Goal: Obtain resource: Obtain resource

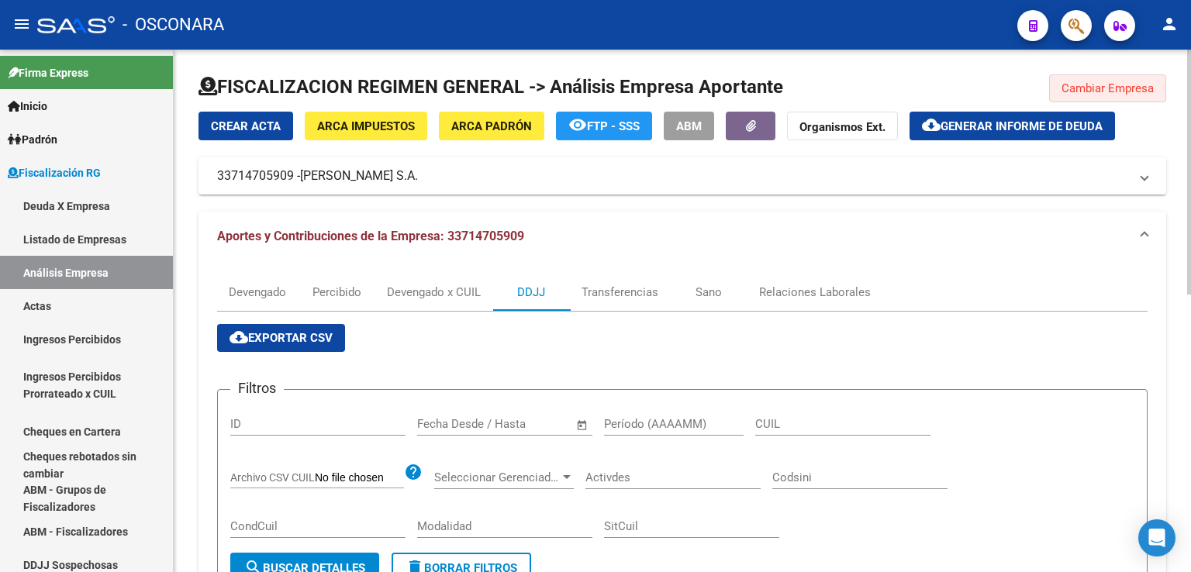
click at [1139, 85] on span "Cambiar Empresa" at bounding box center [1108, 88] width 92 height 14
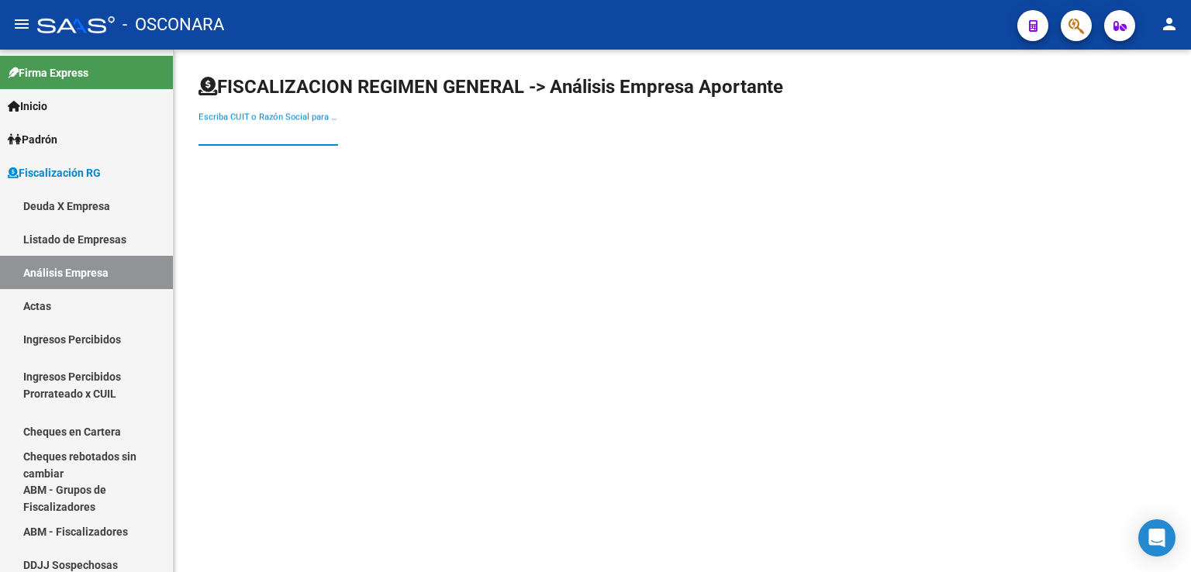
click at [303, 130] on input "Escriba CUIT o Razón Social para buscar" at bounding box center [269, 133] width 140 height 14
click at [306, 139] on input "Escriba CUIT o Razón Social para buscar" at bounding box center [269, 133] width 140 height 14
click at [267, 133] on input "Escriba CUIT o Razón Social para buscar" at bounding box center [269, 133] width 140 height 14
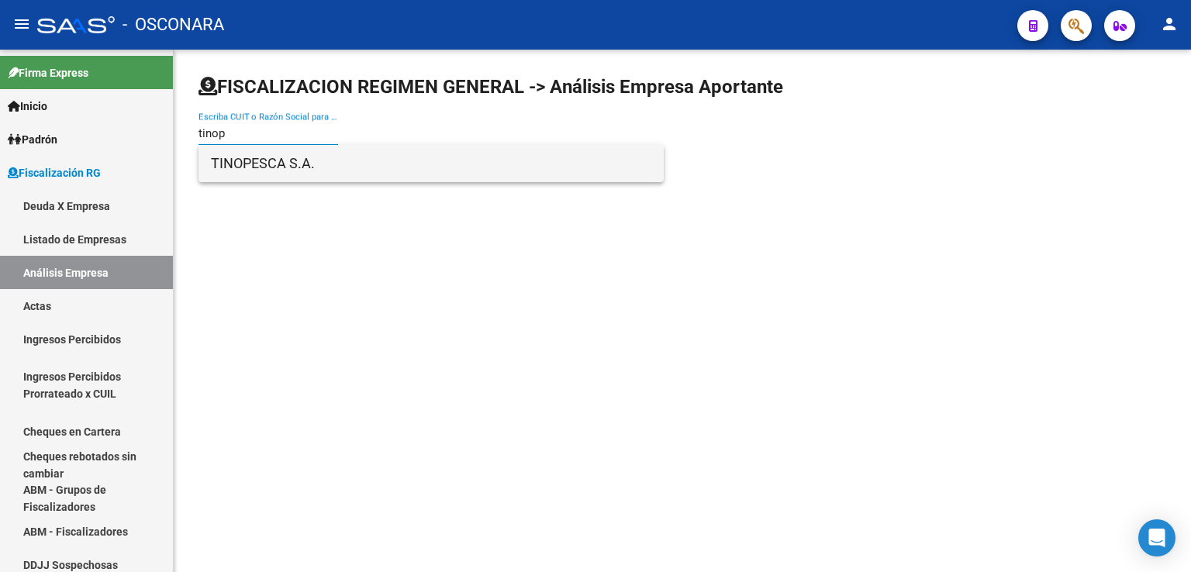
type input "tinop"
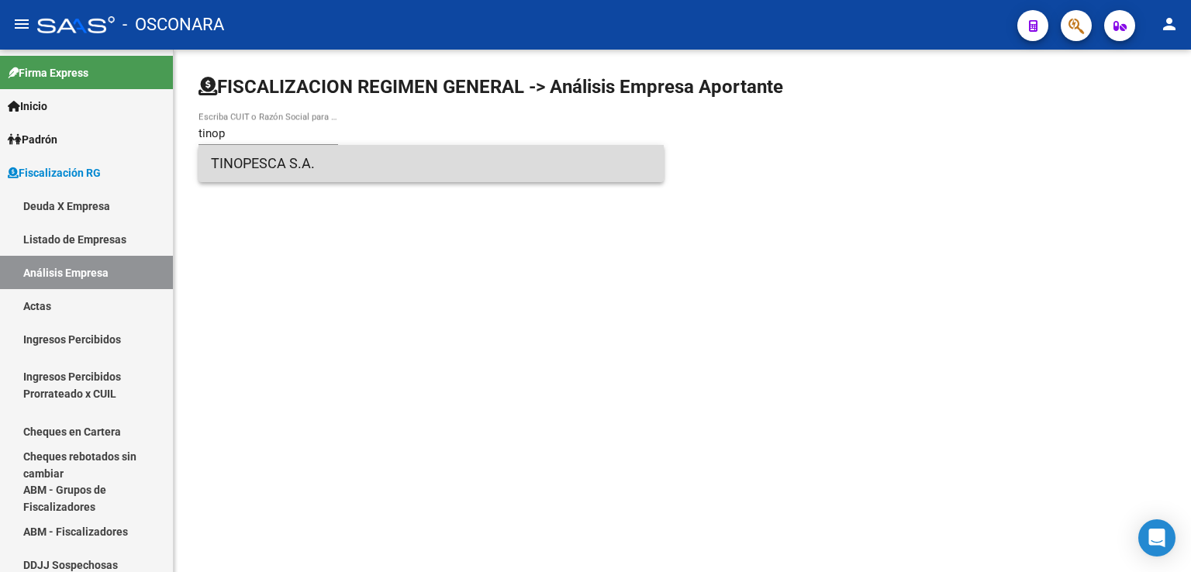
click at [313, 158] on span "TINOPESCA S.A." at bounding box center [431, 163] width 441 height 37
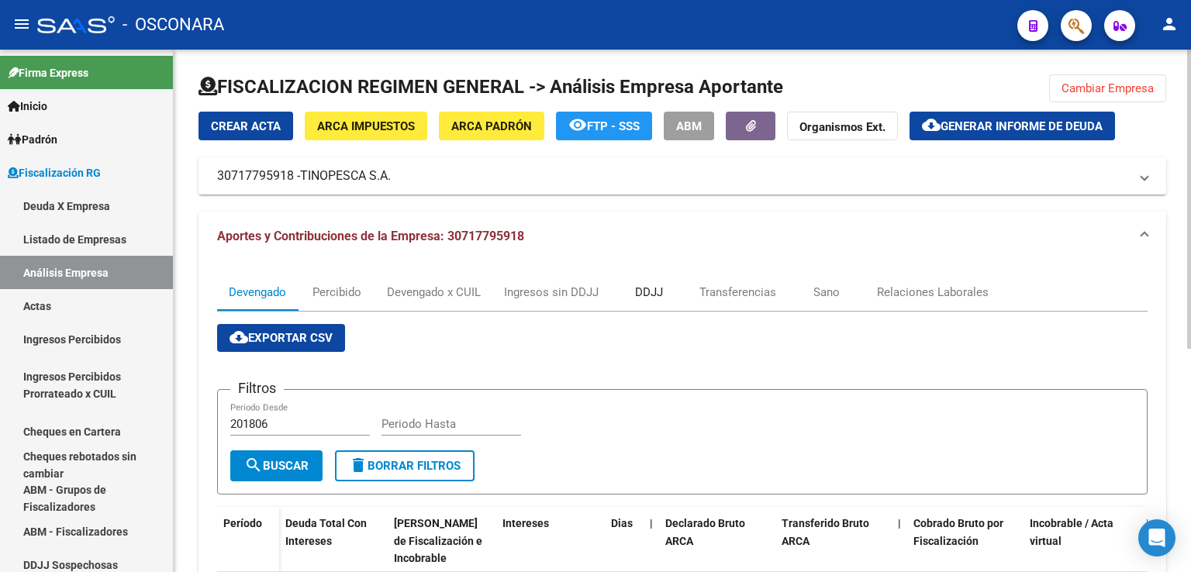
click at [636, 293] on div "DDJJ" at bounding box center [649, 292] width 28 height 17
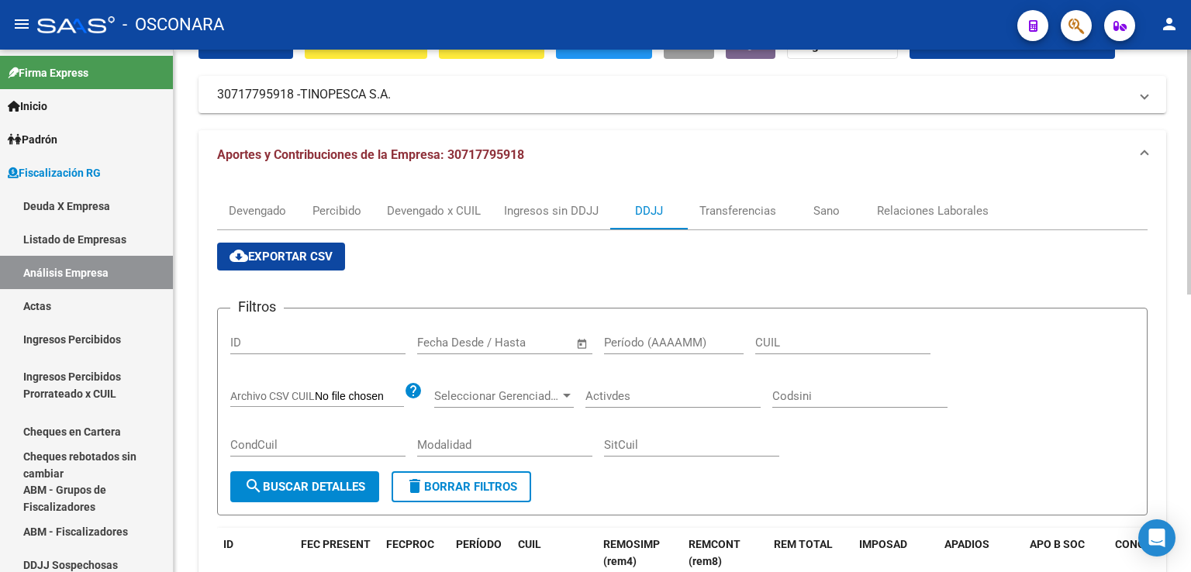
scroll to position [78, 0]
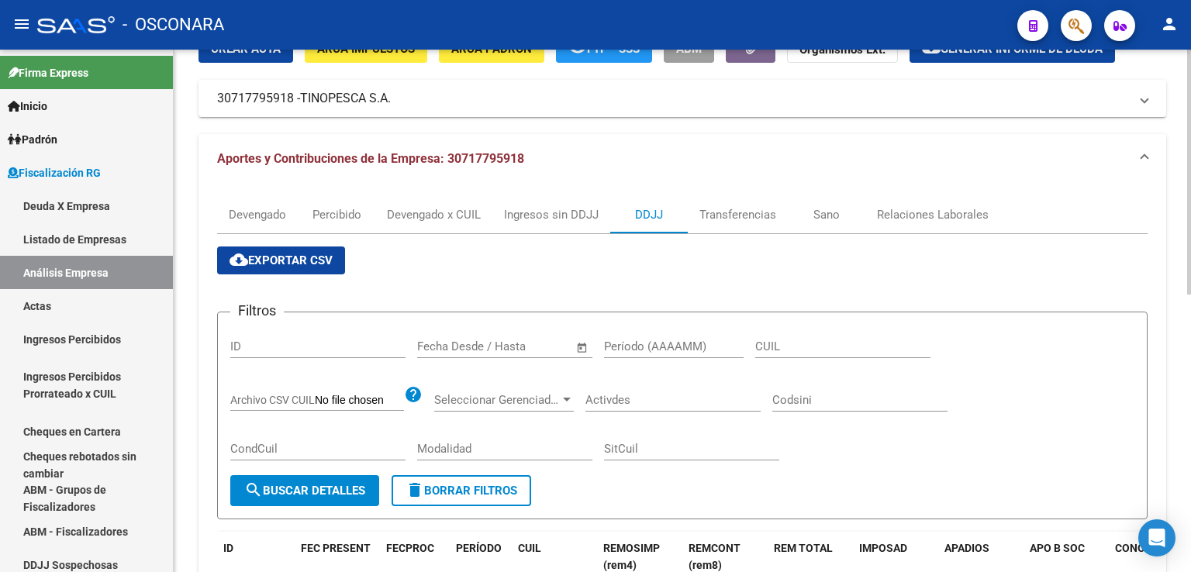
click at [268, 259] on span "cloud_download Exportar CSV" at bounding box center [281, 261] width 103 height 14
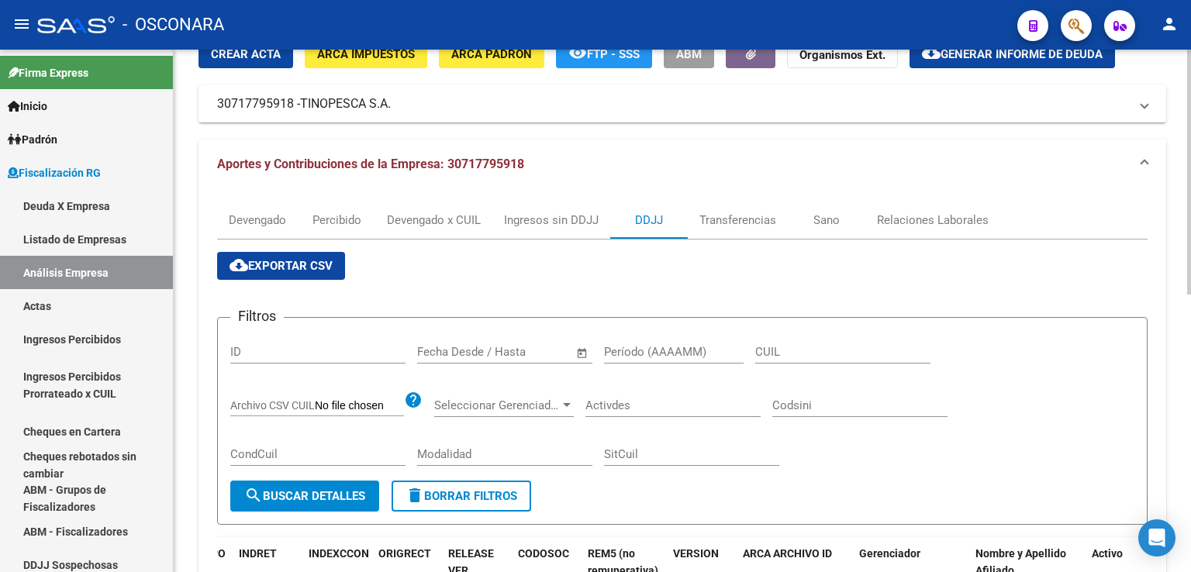
scroll to position [0, 0]
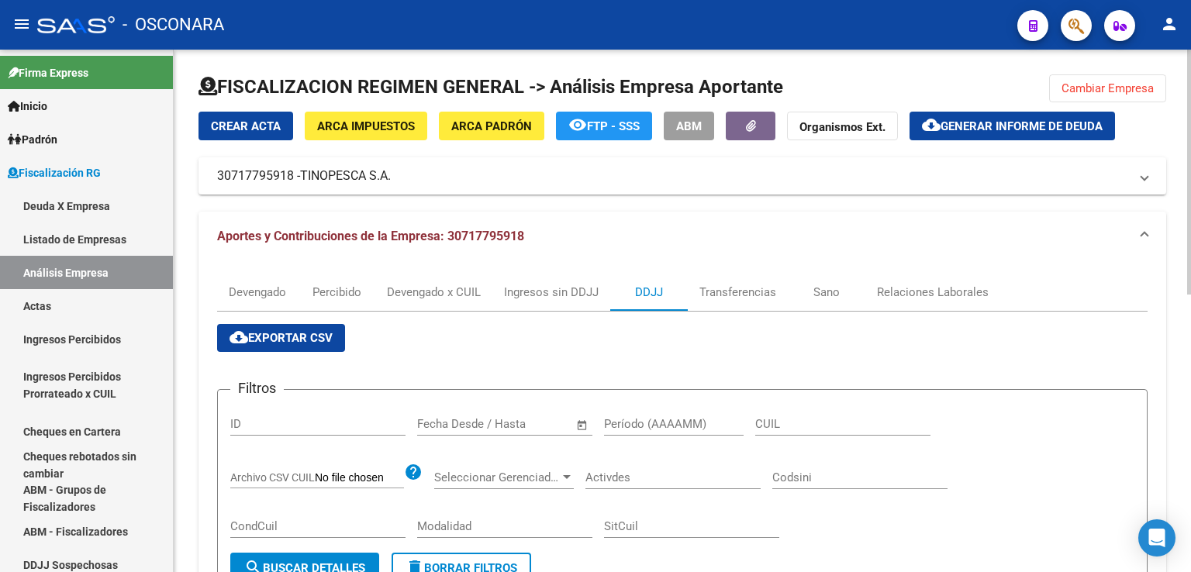
drag, startPoint x: 1128, startPoint y: 89, endPoint x: 1079, endPoint y: 97, distance: 49.5
click at [1128, 88] on span "Cambiar Empresa" at bounding box center [1108, 88] width 92 height 14
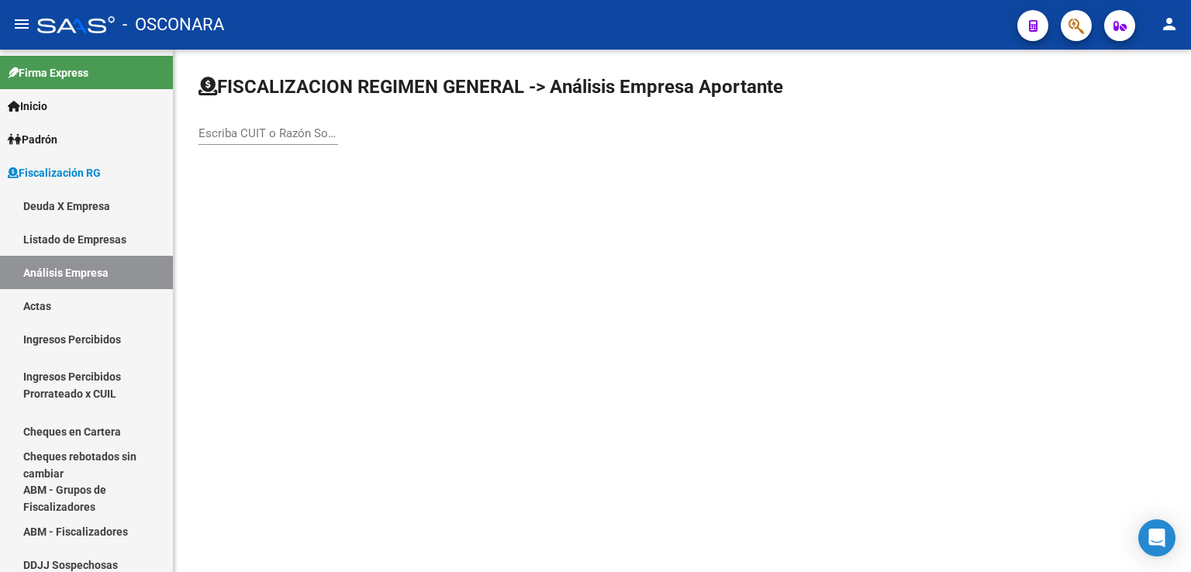
click at [256, 135] on input "Escriba CUIT o Razón Social para buscar" at bounding box center [269, 133] width 140 height 14
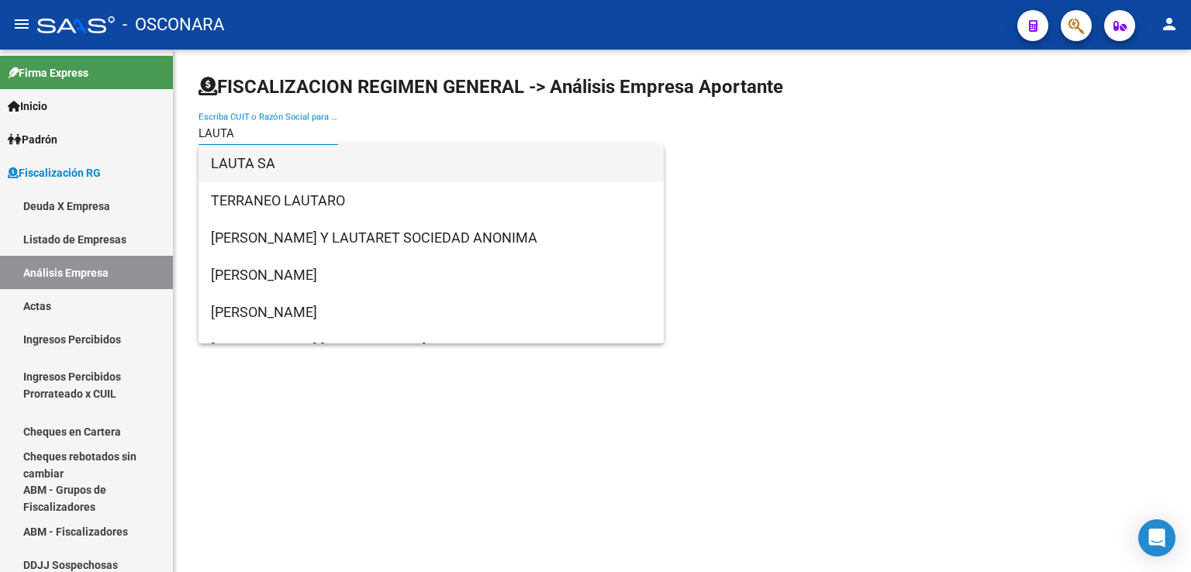
type input "LAUTA"
click at [301, 164] on span "LAUTA SA" at bounding box center [431, 163] width 441 height 37
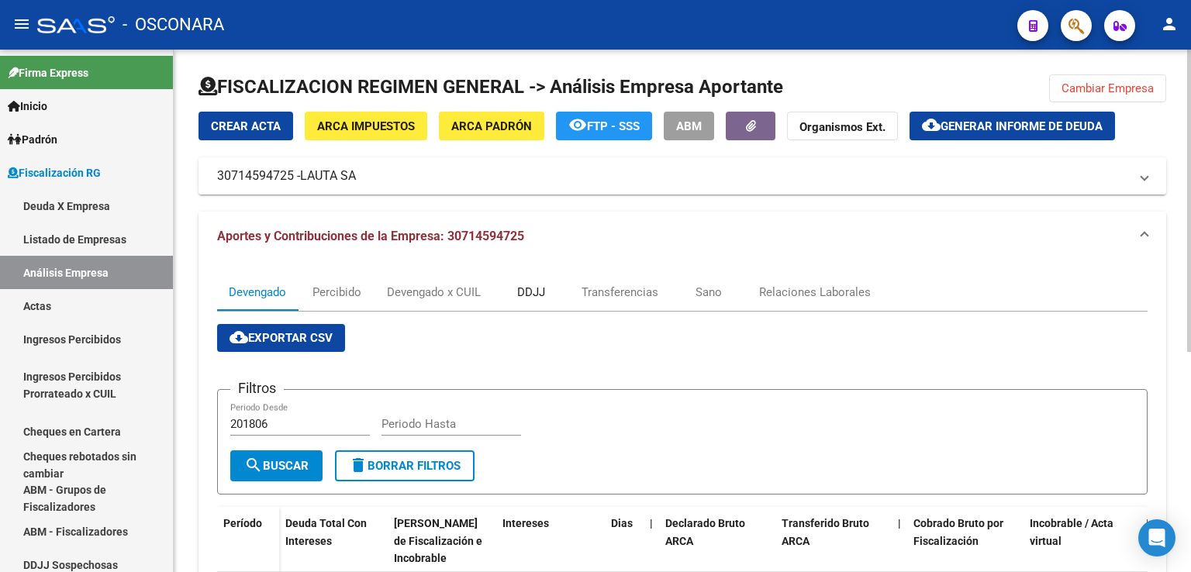
click at [540, 298] on div "DDJJ" at bounding box center [531, 292] width 28 height 17
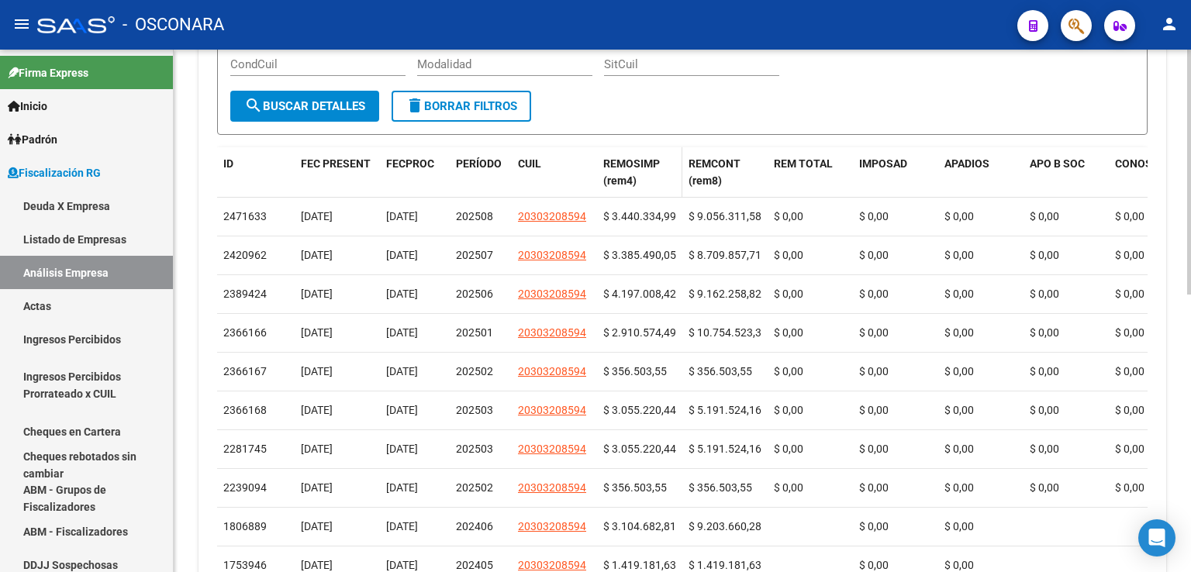
scroll to position [465, 0]
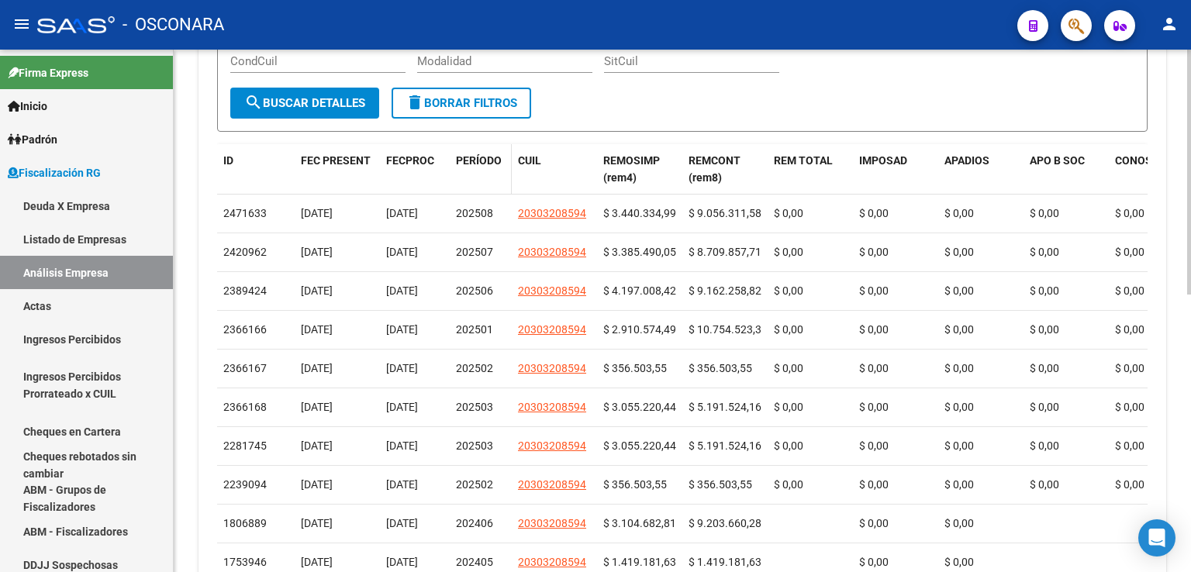
click at [479, 162] on span "PERÍODO" at bounding box center [479, 160] width 46 height 12
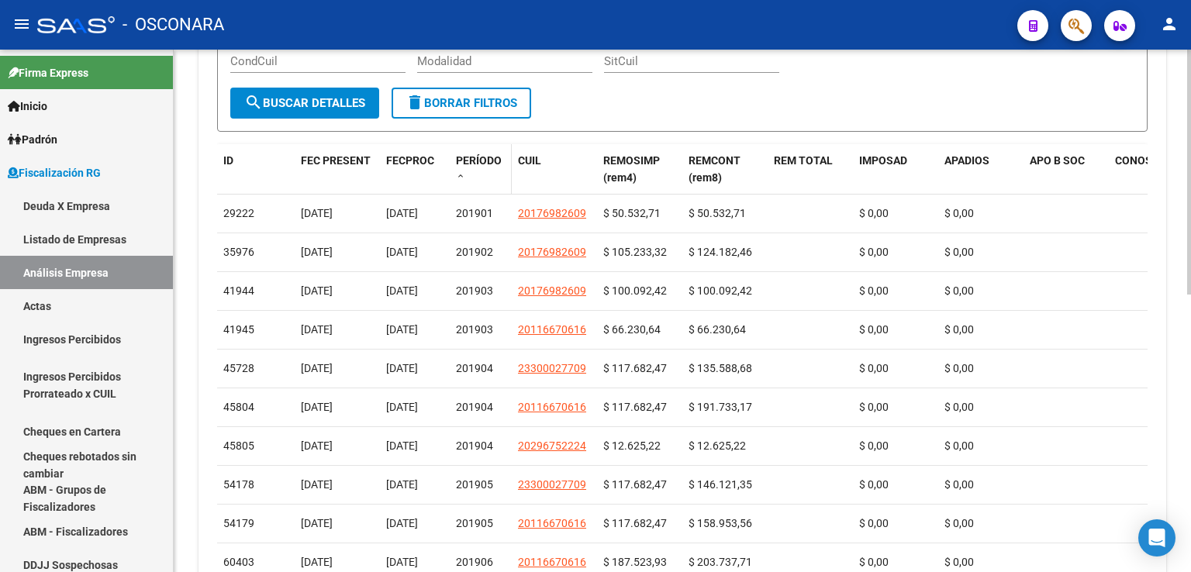
click at [479, 162] on span "PERÍODO" at bounding box center [479, 160] width 46 height 12
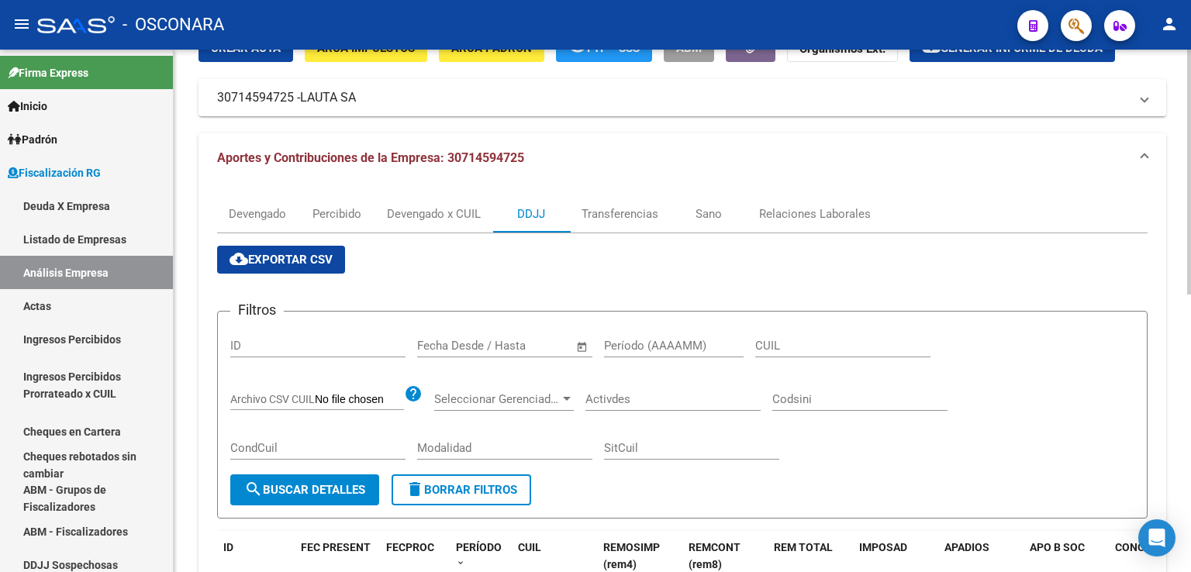
scroll to position [0, 0]
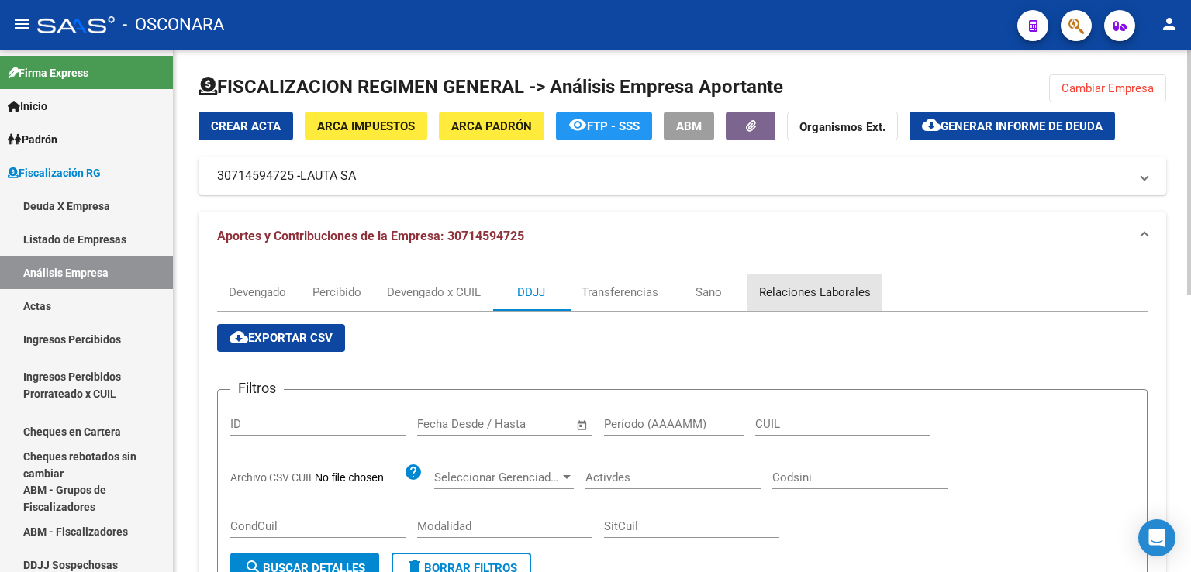
click at [820, 290] on div "Relaciones Laborales" at bounding box center [815, 292] width 112 height 17
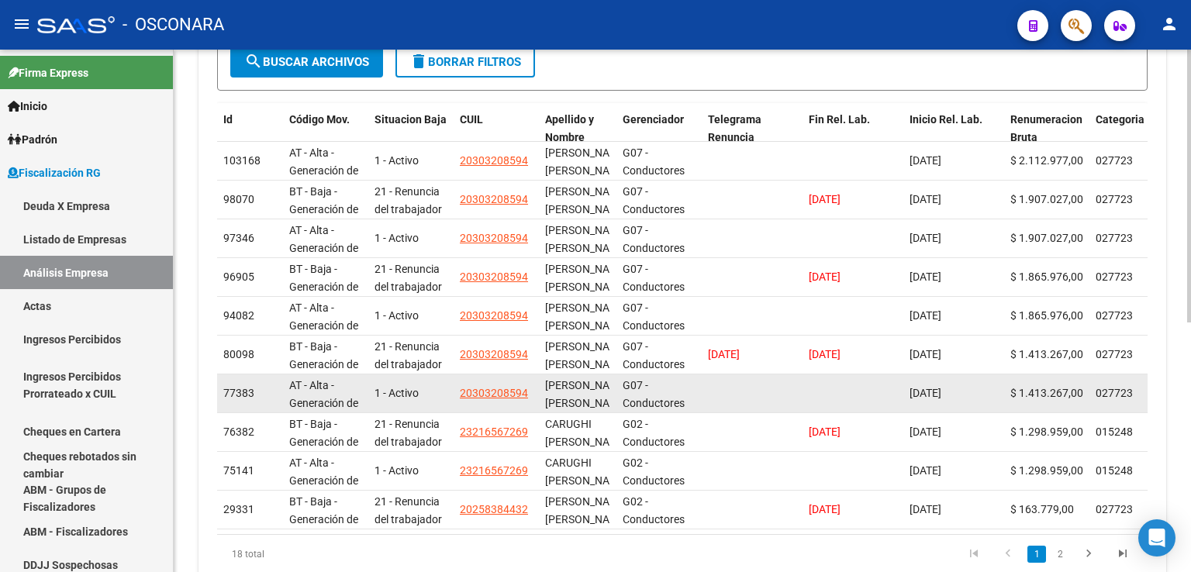
scroll to position [400, 0]
